Goal: Find specific page/section: Find specific page/section

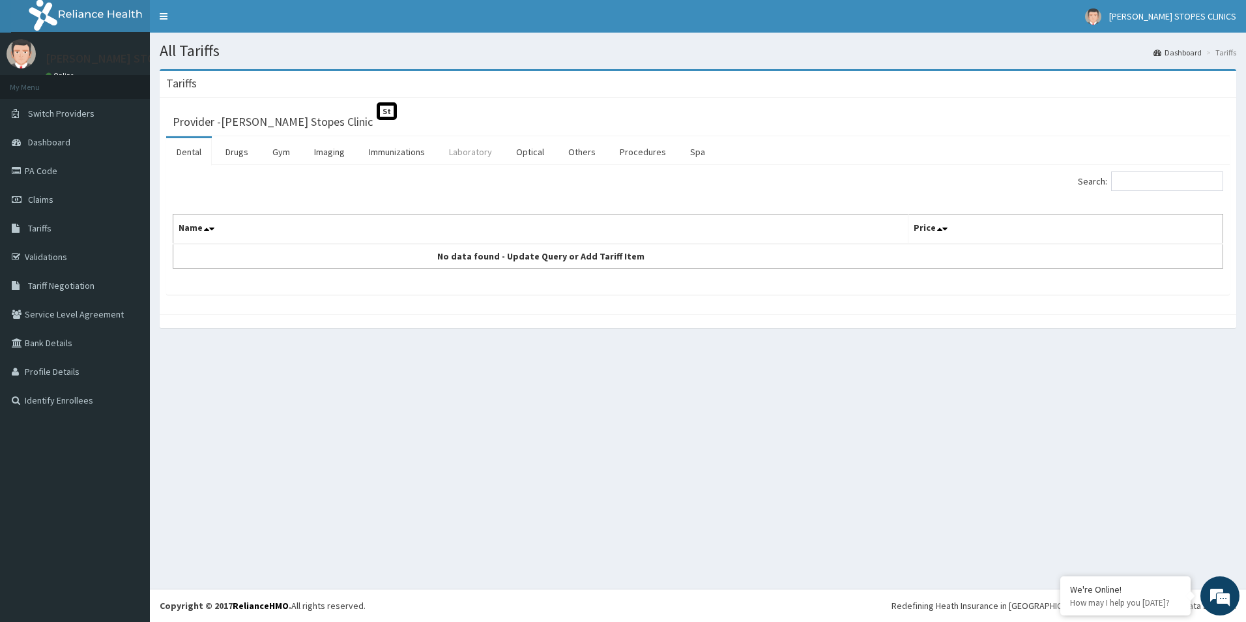
click at [465, 150] on link "Laboratory" at bounding box center [471, 151] width 64 height 27
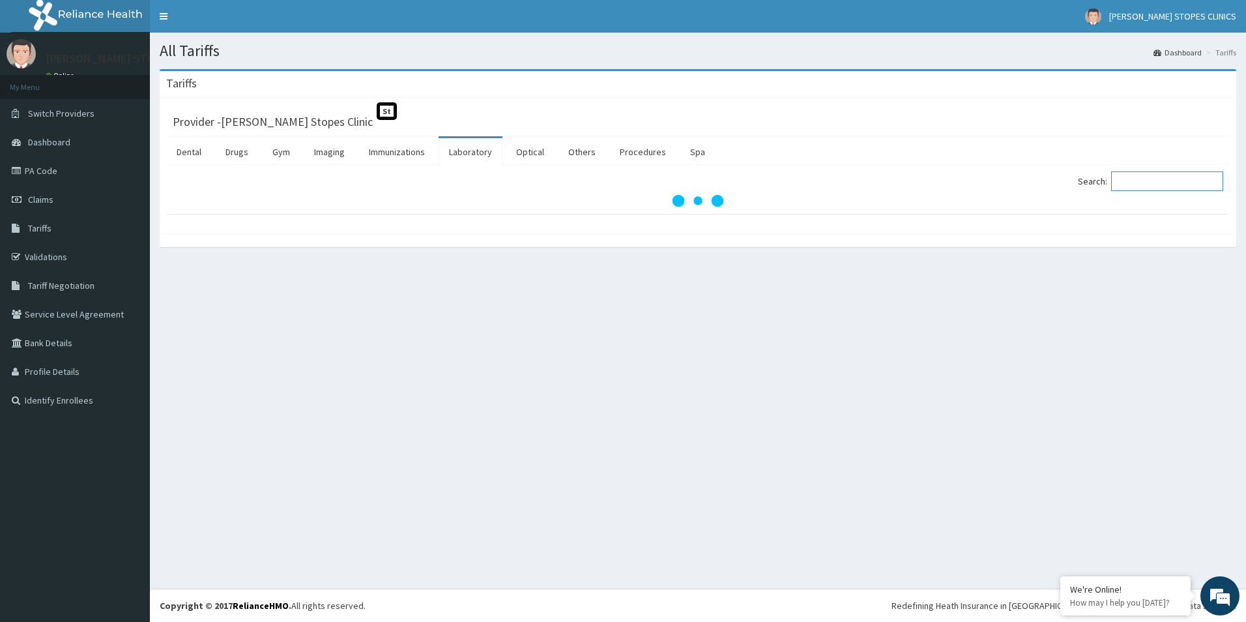
click at [1134, 178] on input "Search:" at bounding box center [1167, 181] width 112 height 20
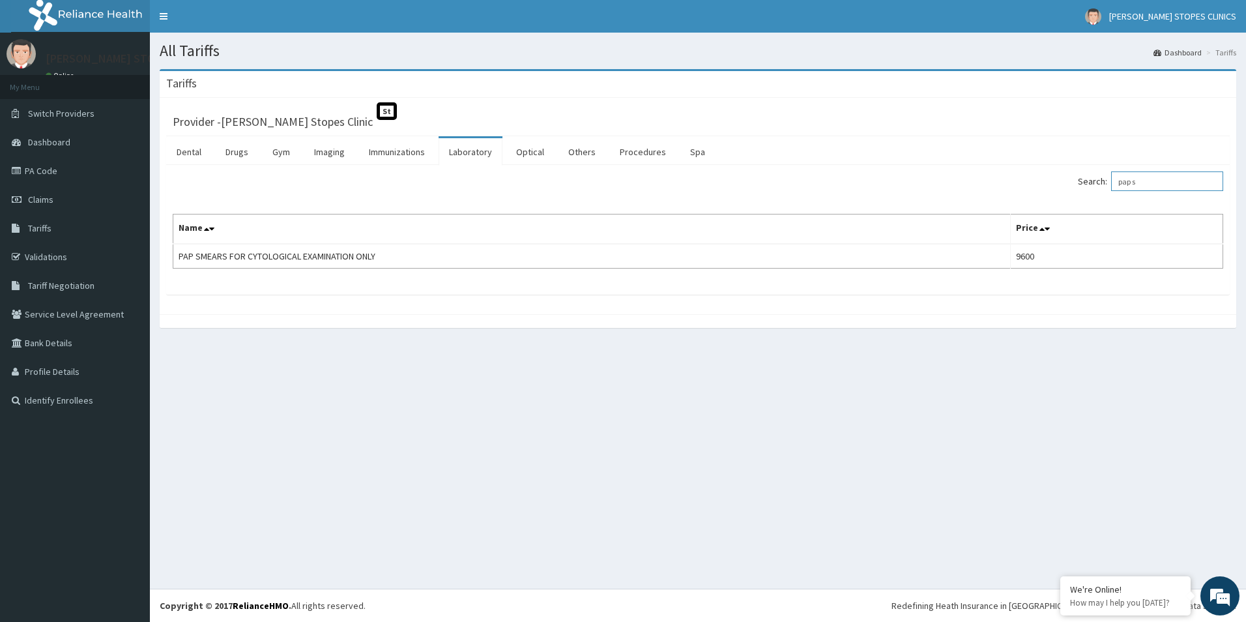
type input "pap s"
